Goal: Task Accomplishment & Management: Use online tool/utility

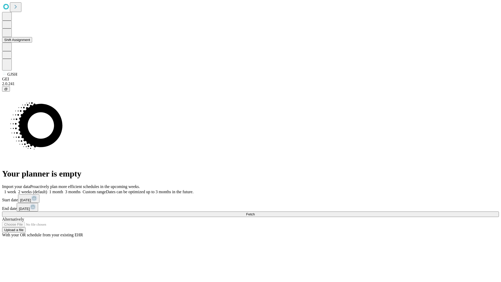
click at [32, 43] on button "Shift Assignment" at bounding box center [17, 39] width 30 height 5
